Goal: Task Accomplishment & Management: Use online tool/utility

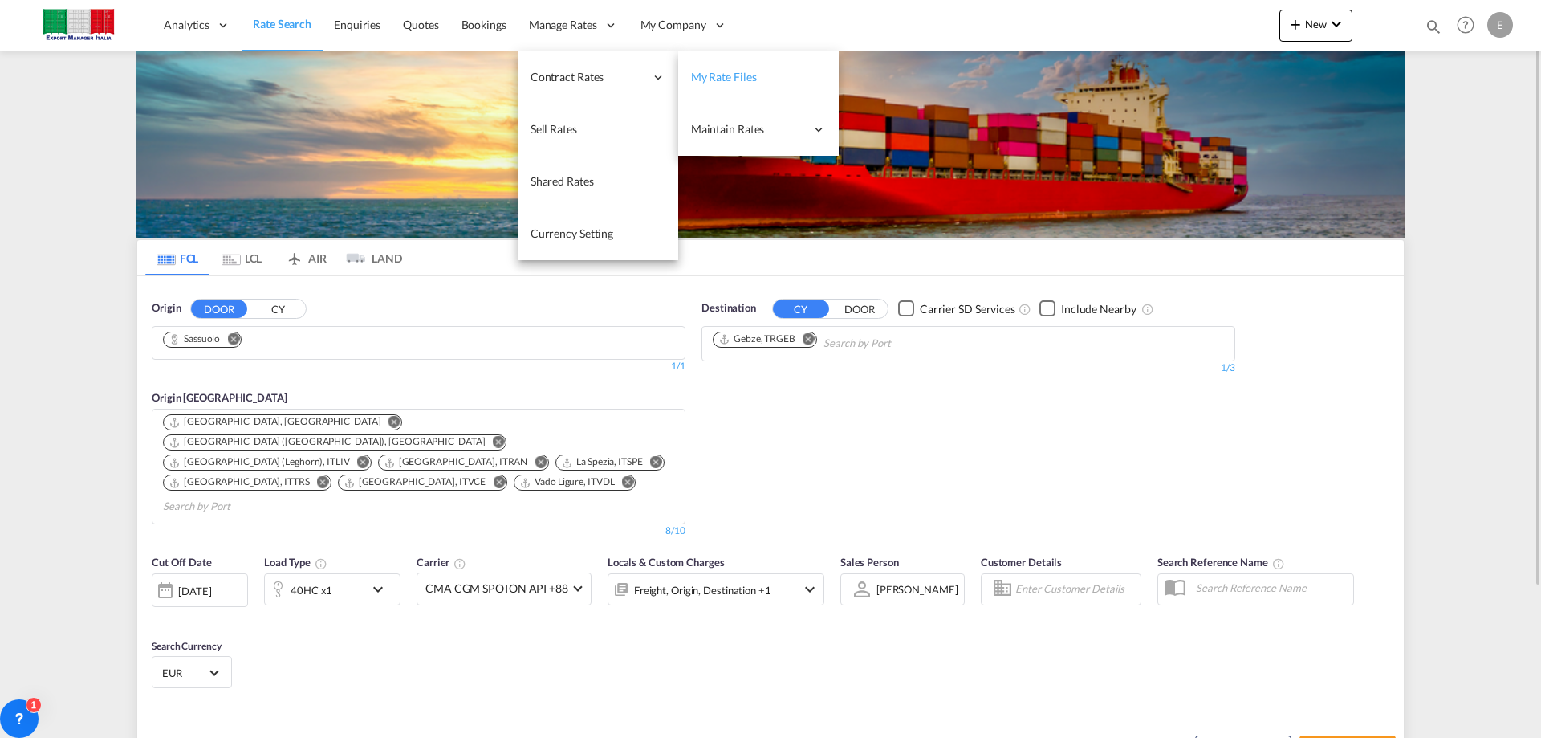
click at [715, 82] on span "My Rate Files" at bounding box center [724, 77] width 66 height 14
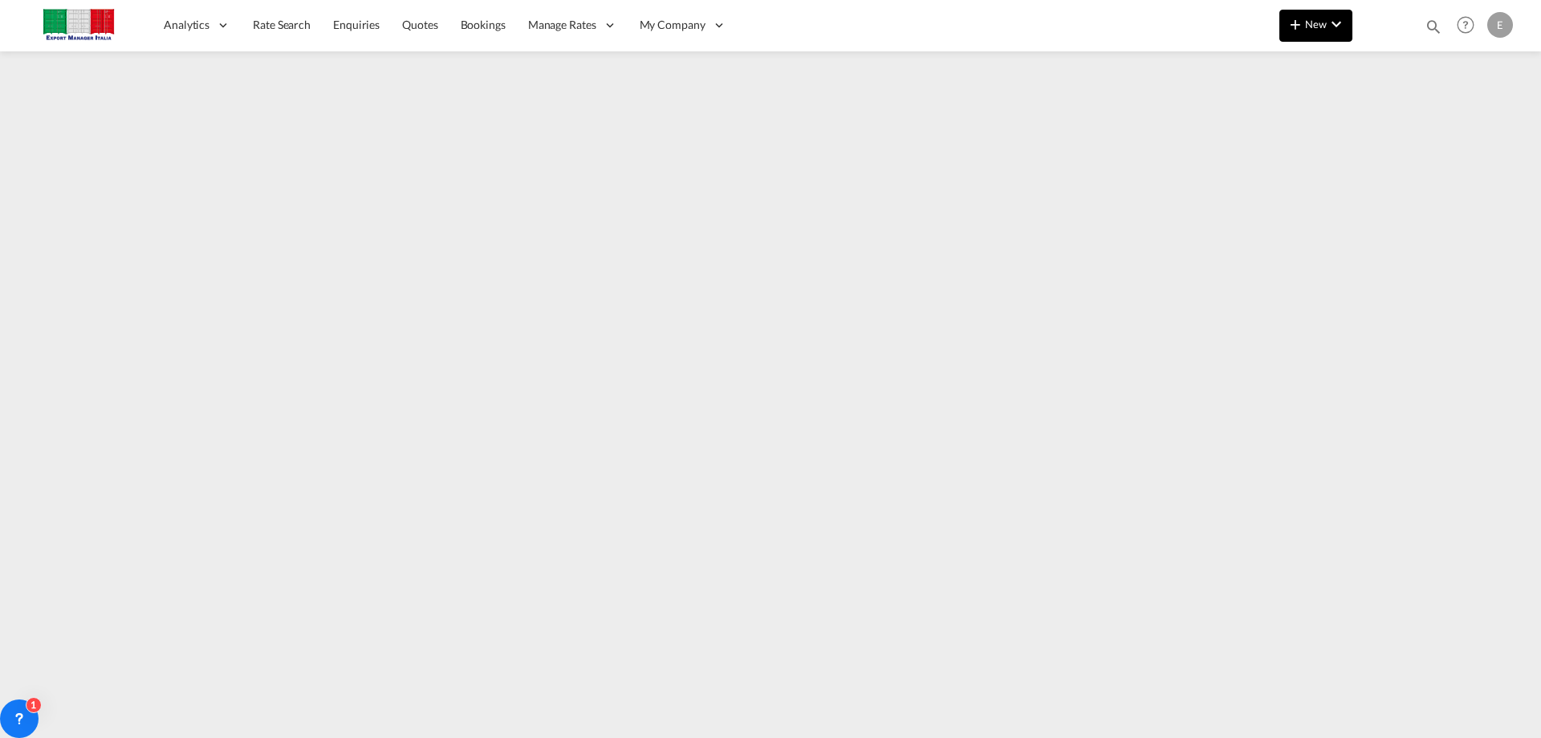
click at [1299, 19] on md-icon "icon-plus 400-fg" at bounding box center [1295, 23] width 19 height 19
click at [1124, 33] on md-backdrop at bounding box center [770, 369] width 1541 height 738
click at [1321, 20] on span "New" at bounding box center [1316, 24] width 60 height 13
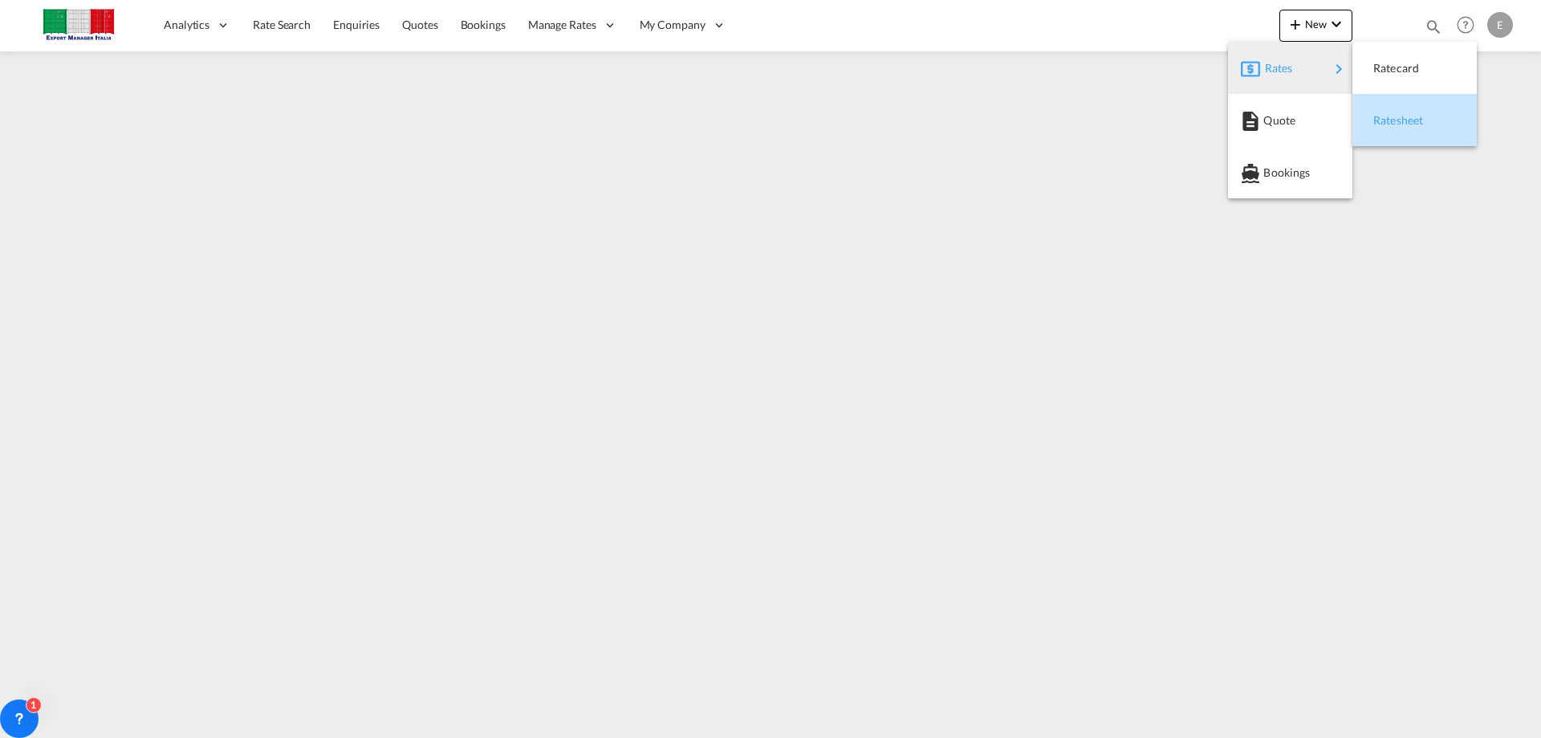
click at [1388, 115] on span "Ratesheet" at bounding box center [1382, 120] width 18 height 32
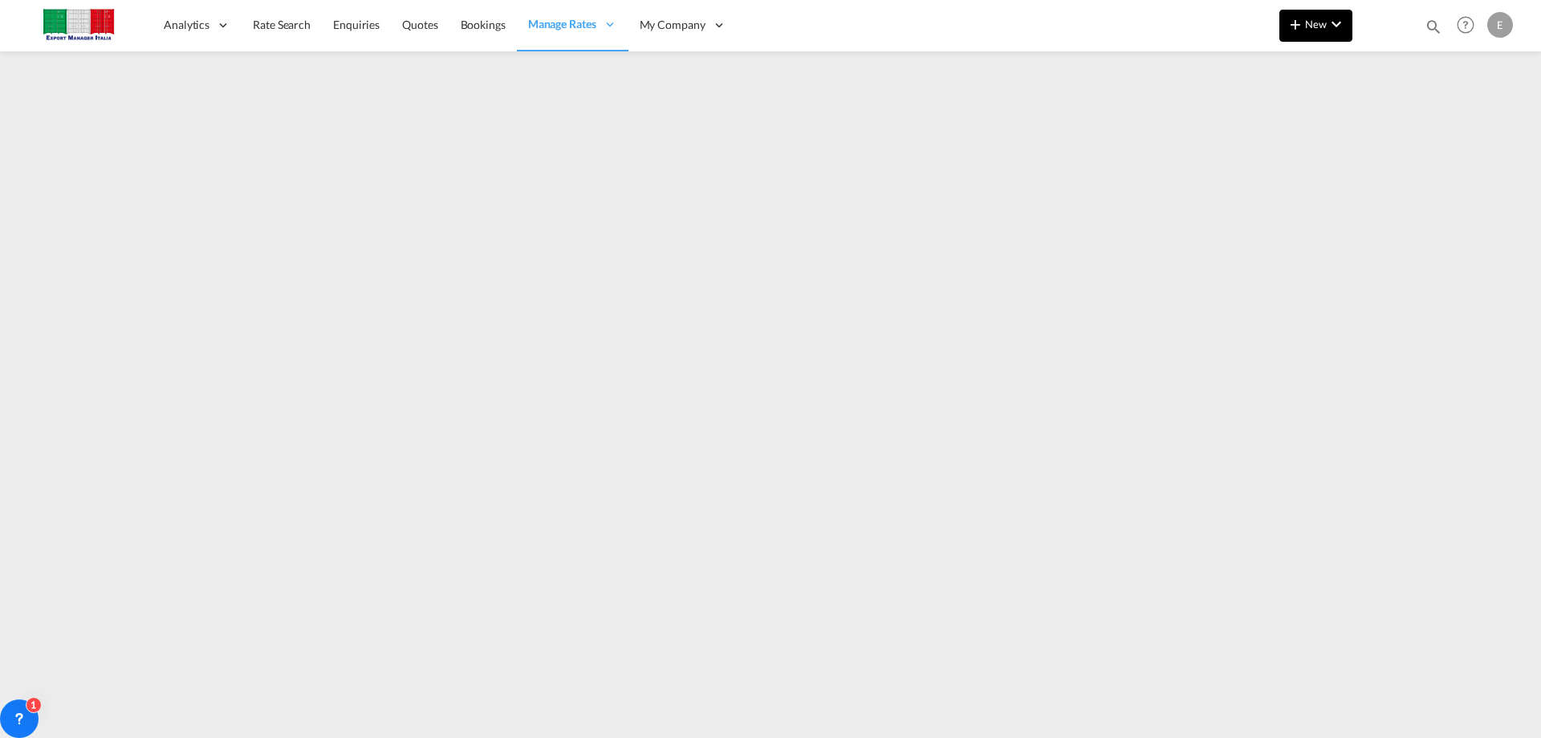
click at [1298, 25] on md-icon "icon-plus 400-fg" at bounding box center [1295, 23] width 19 height 19
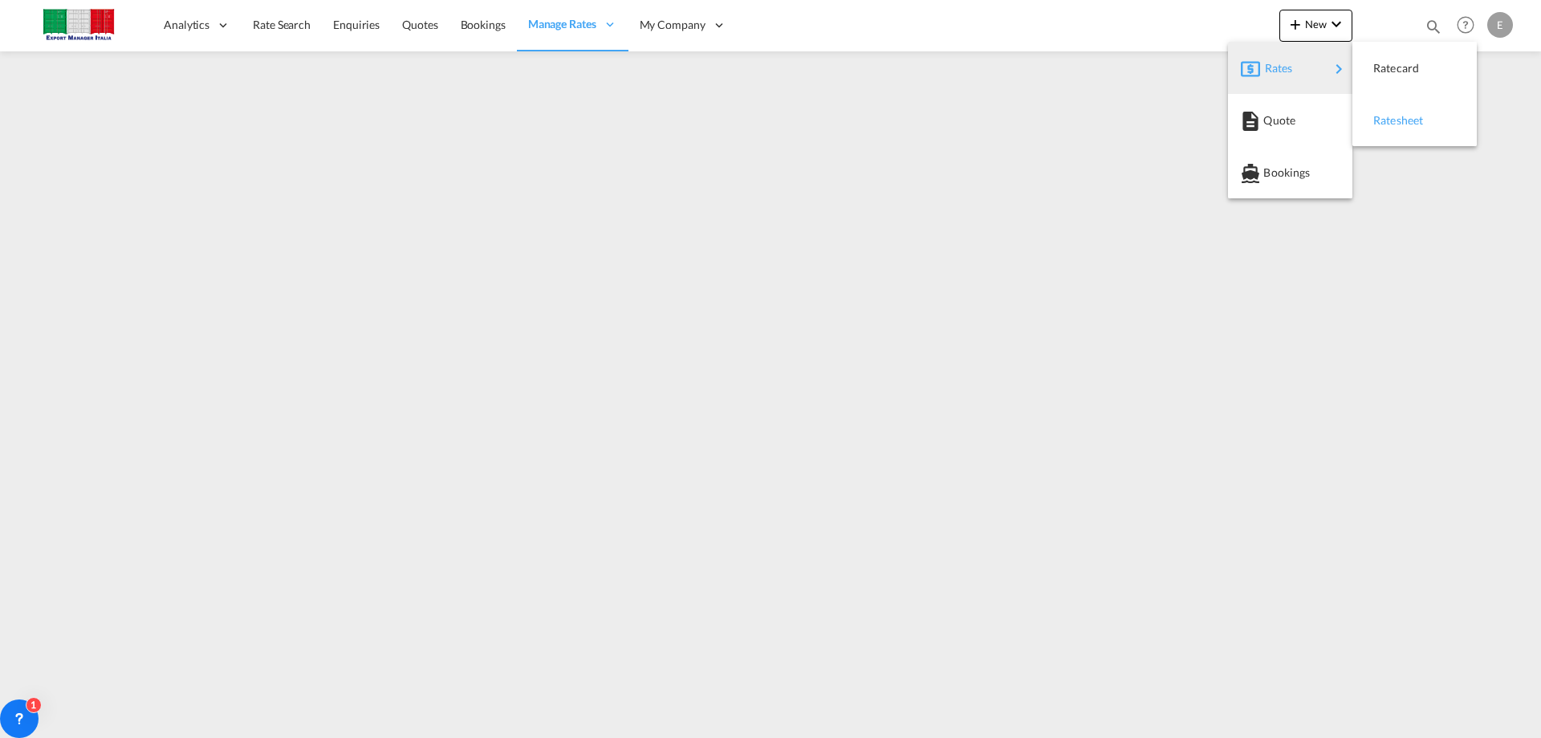
click at [1390, 127] on span "Ratesheet" at bounding box center [1382, 120] width 18 height 32
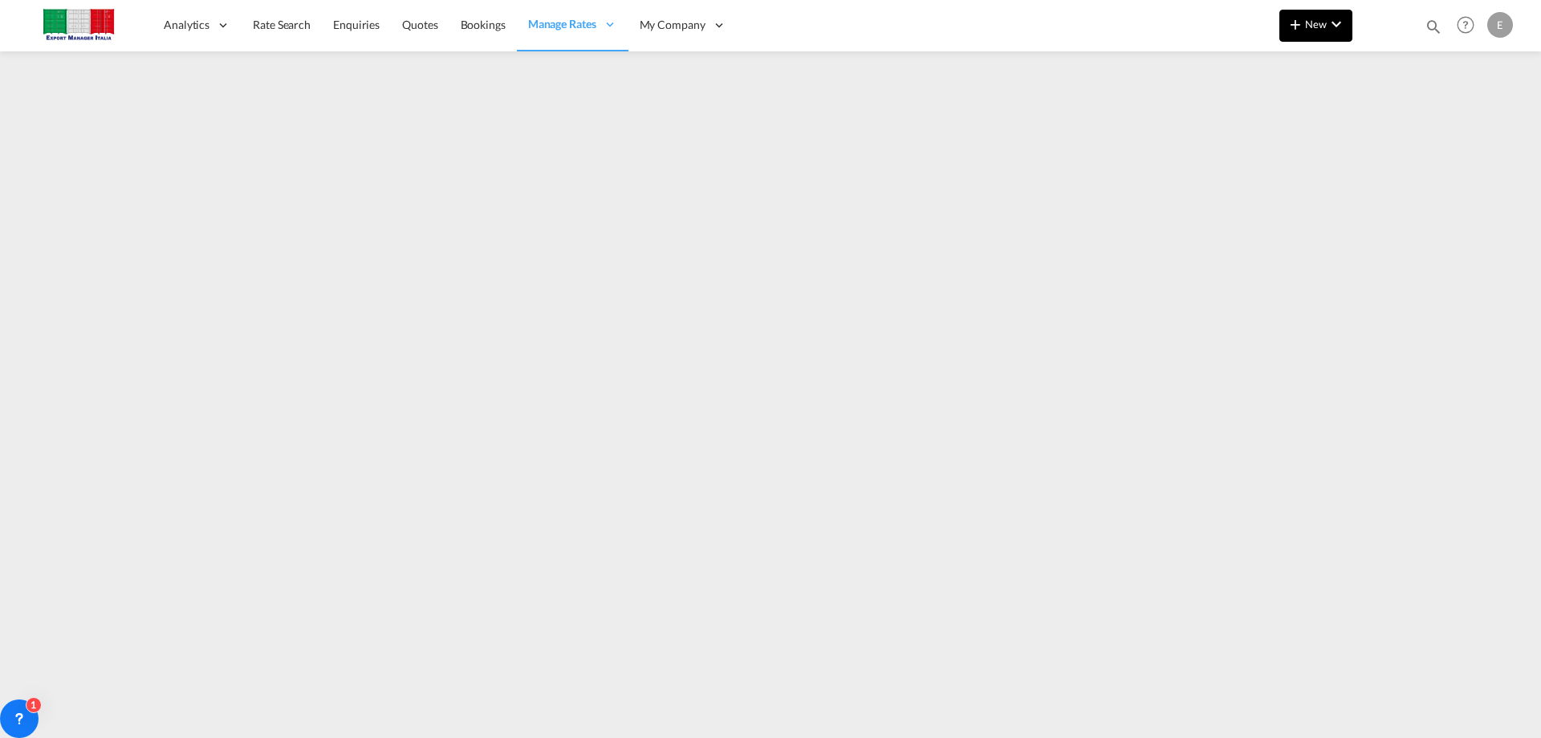
click at [1295, 22] on md-icon "icon-plus 400-fg" at bounding box center [1295, 23] width 19 height 19
click at [1109, 83] on md-backdrop at bounding box center [770, 369] width 1541 height 738
click at [1313, 18] on span "New" at bounding box center [1316, 24] width 60 height 13
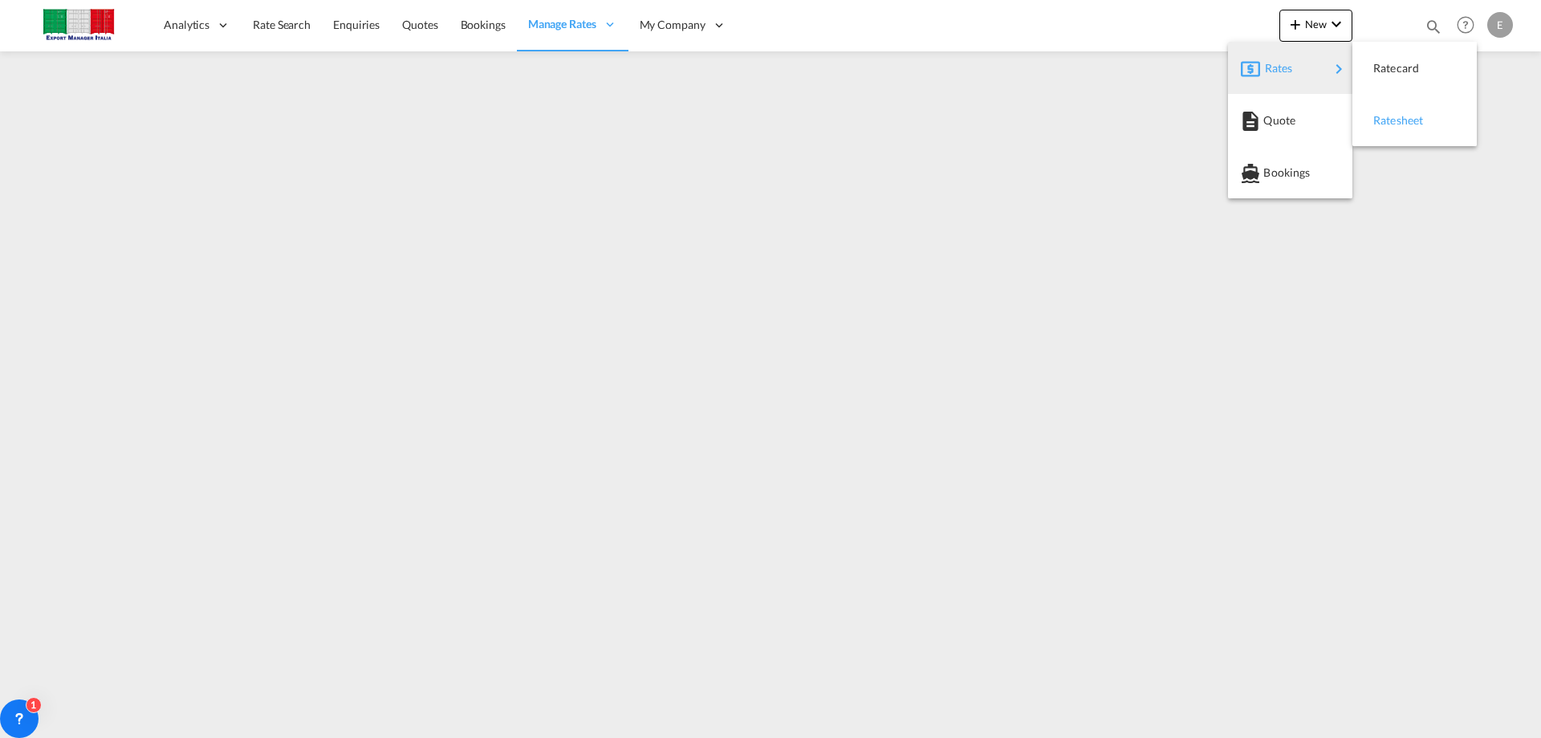
click at [1391, 116] on span "Ratesheet" at bounding box center [1382, 120] width 18 height 32
